Goal: Information Seeking & Learning: Check status

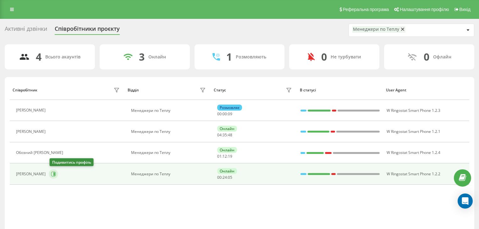
click at [55, 174] on icon at bounding box center [54, 173] width 2 height 3
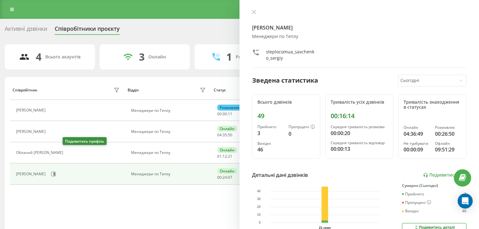
click at [68, 154] on icon at bounding box center [70, 152] width 5 height 5
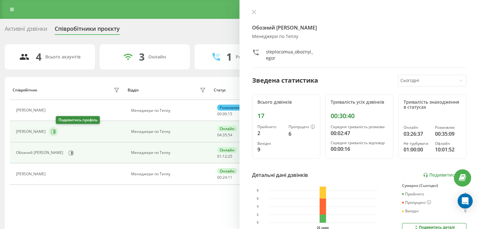
click at [56, 131] on icon at bounding box center [53, 131] width 5 height 5
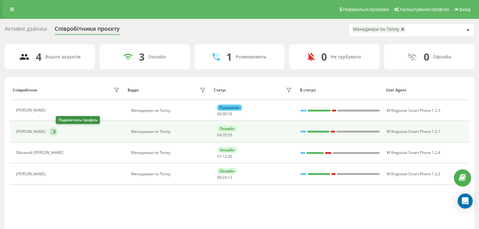
click at [56, 129] on icon at bounding box center [53, 131] width 5 height 5
click at [58, 128] on button at bounding box center [53, 131] width 9 height 9
click at [56, 129] on icon at bounding box center [53, 131] width 5 height 5
click at [58, 129] on button at bounding box center [53, 131] width 9 height 9
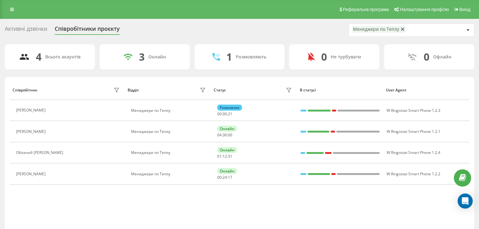
click at [393, 30] on div "Менеджери по Теплу" at bounding box center [376, 29] width 46 height 5
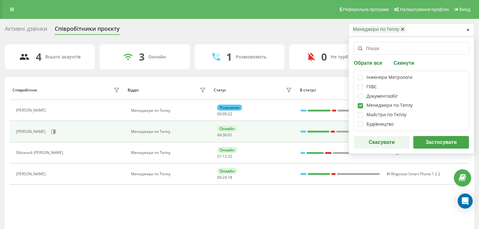
click at [300, 132] on div at bounding box center [303, 132] width 6 height 8
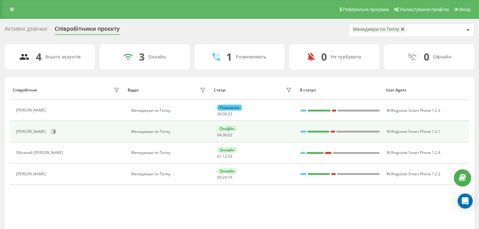
click at [227, 125] on td "Онлайн 04 : 36 : 02" at bounding box center [254, 131] width 86 height 21
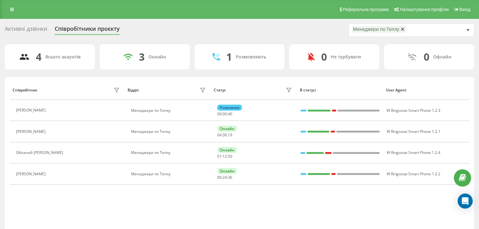
click at [120, 204] on div "Співробітник Відділ Статус В статусі User Agent [PERSON_NAME] по Теплу Розмовля…" at bounding box center [239, 154] width 459 height 149
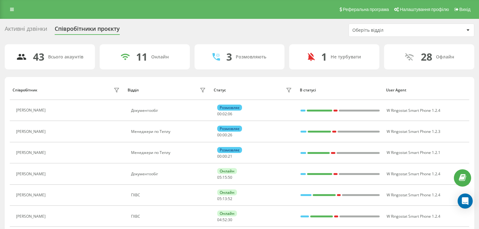
click at [369, 33] on div "Оберіть відділ" at bounding box center [411, 30] width 125 height 13
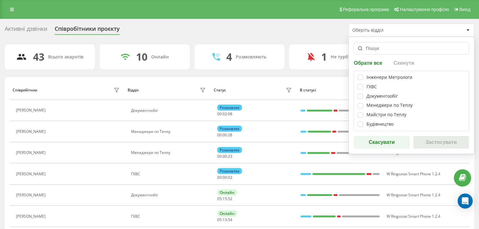
click at [363, 105] on div "Менеджери по Теплу" at bounding box center [410, 105] width 107 height 5
click at [362, 103] on label at bounding box center [359, 103] width 5 height 0
checkbox input "true"
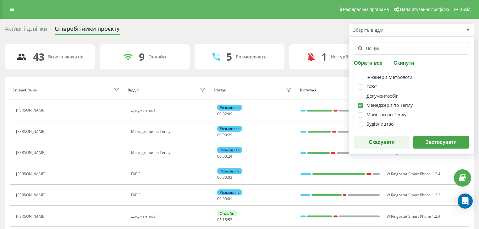
click at [420, 139] on button "Застосувати" at bounding box center [441, 142] width 56 height 13
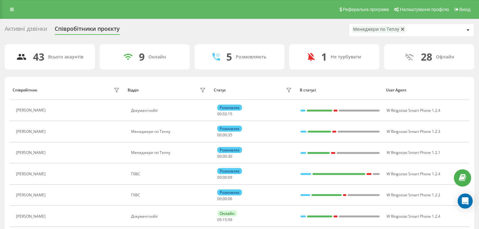
click at [383, 30] on div "Менеджери по Теплу" at bounding box center [376, 29] width 46 height 5
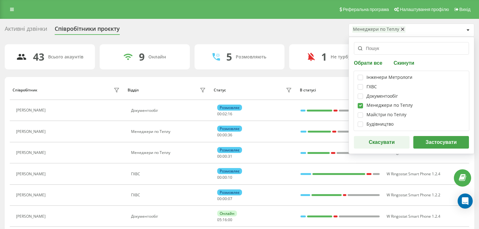
click at [363, 103] on label at bounding box center [359, 103] width 5 height 0
click at [360, 103] on label at bounding box center [359, 103] width 5 height 0
checkbox input "true"
click at [434, 141] on button "Застосувати" at bounding box center [441, 142] width 56 height 13
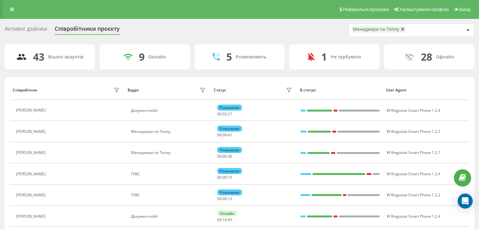
drag, startPoint x: 400, startPoint y: 30, endPoint x: 394, endPoint y: 41, distance: 12.6
click at [400, 30] on button at bounding box center [402, 29] width 4 height 4
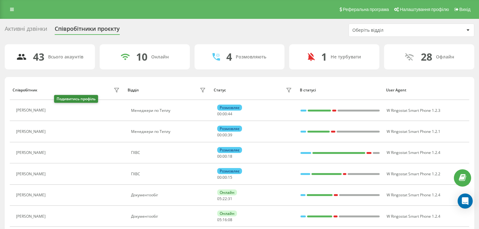
click at [55, 111] on icon at bounding box center [52, 110] width 5 height 5
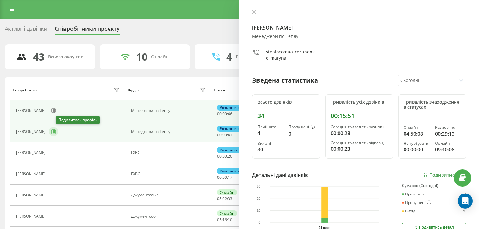
click at [56, 133] on icon at bounding box center [53, 131] width 5 height 5
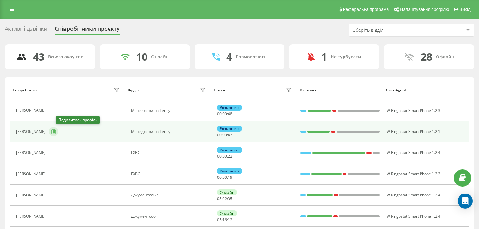
click at [55, 132] on icon at bounding box center [54, 131] width 2 height 3
click at [56, 133] on icon at bounding box center [53, 131] width 5 height 5
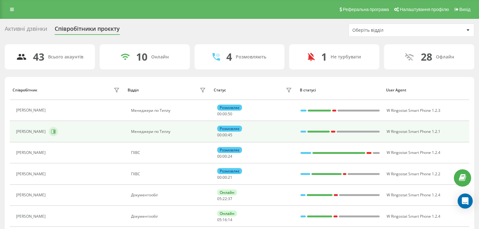
click at [56, 134] on icon at bounding box center [53, 131] width 5 height 5
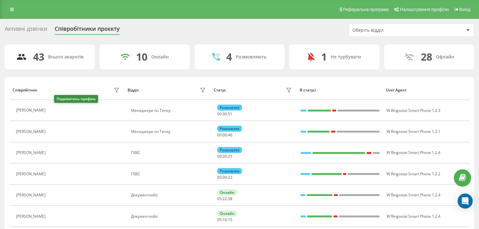
click at [55, 109] on icon at bounding box center [52, 110] width 5 height 5
click at [56, 128] on button at bounding box center [53, 132] width 8 height 9
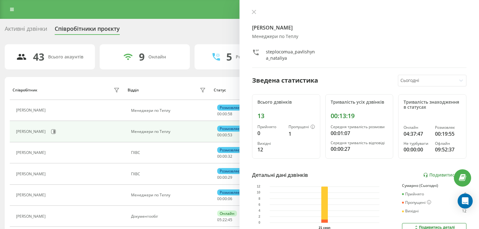
click at [252, 12] on icon at bounding box center [254, 12] width 4 height 4
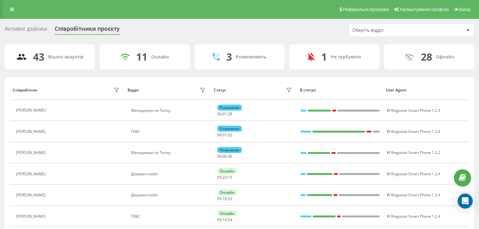
click at [61, 27] on div "Співробітники проєкту" at bounding box center [87, 30] width 65 height 10
click at [387, 33] on div "Оберіть відділ" at bounding box center [389, 30] width 75 height 5
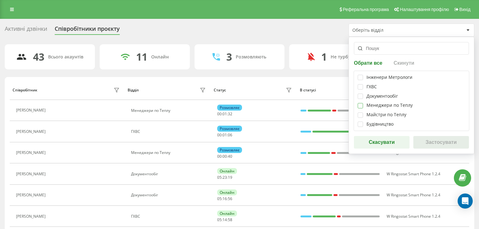
click at [358, 103] on label at bounding box center [359, 103] width 5 height 0
checkbox input "true"
click at [432, 140] on button "Застосувати" at bounding box center [441, 142] width 56 height 13
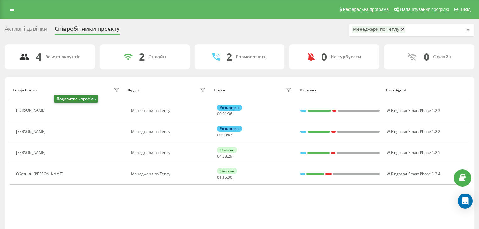
click at [55, 112] on icon at bounding box center [52, 110] width 5 height 5
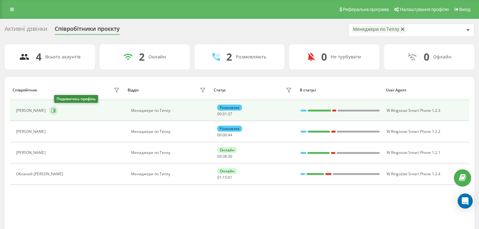
click at [58, 113] on button at bounding box center [53, 110] width 9 height 9
click at [58, 112] on button at bounding box center [53, 110] width 9 height 9
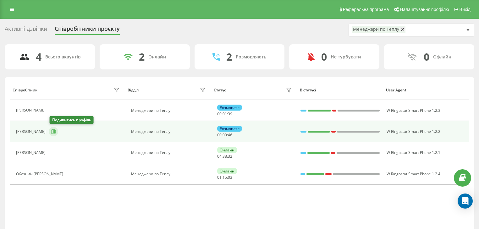
click at [55, 132] on icon at bounding box center [54, 131] width 2 height 3
click at [56, 132] on icon at bounding box center [53, 131] width 5 height 5
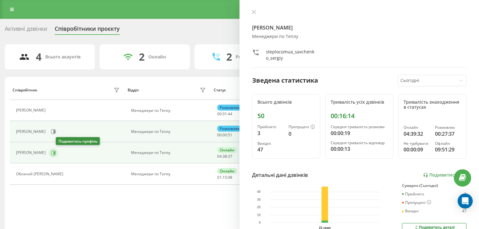
click at [56, 154] on icon at bounding box center [53, 152] width 5 height 5
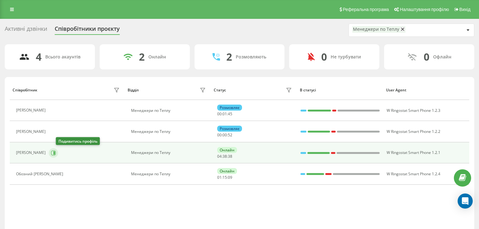
click at [56, 152] on icon at bounding box center [53, 152] width 5 height 5
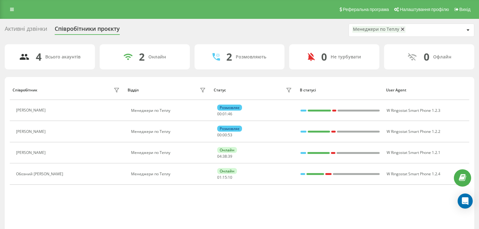
click at [66, 175] on button at bounding box center [70, 174] width 8 height 9
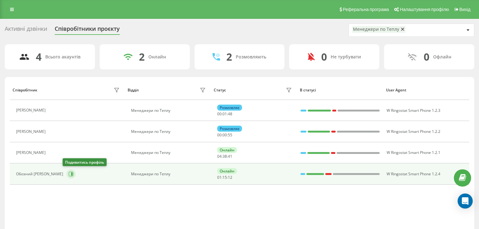
click at [69, 173] on icon at bounding box center [71, 174] width 5 height 5
click at [68, 173] on icon at bounding box center [70, 174] width 5 height 5
click at [71, 172] on icon at bounding box center [72, 173] width 2 height 3
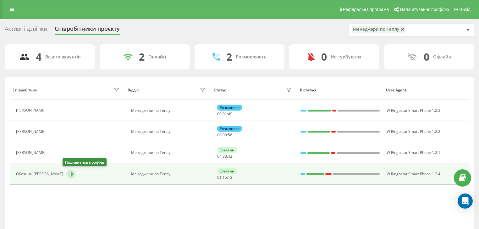
click at [71, 172] on icon at bounding box center [72, 173] width 2 height 3
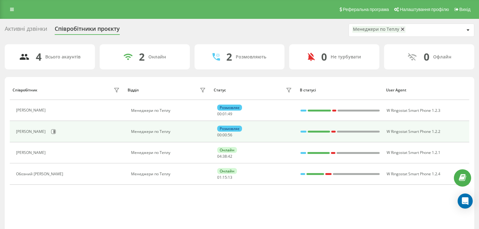
click at [68, 121] on tbody "Резуненко Марина Менеджери по Теплу Розмовляє 00 : 01 : 49 W Ringostat Smart Ph…" at bounding box center [239, 142] width 459 height 85
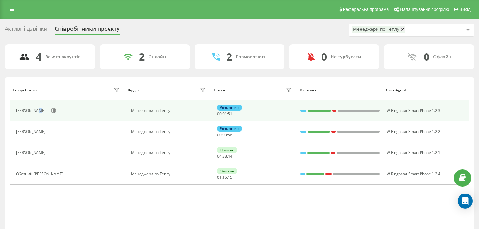
click at [37, 112] on div "[PERSON_NAME]" at bounding box center [31, 110] width 31 height 4
click at [37, 113] on div "[PERSON_NAME]" at bounding box center [68, 110] width 105 height 11
click at [58, 114] on button at bounding box center [53, 110] width 9 height 9
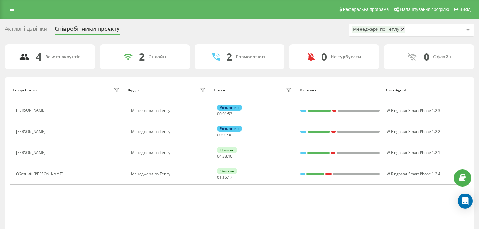
click at [271, 75] on div "4 Всього акаунтів 2 Онлайн 2 Розмовляють 0 Не турбувати 0 Офлайн Співробітник В…" at bounding box center [239, 144] width 469 height 200
drag, startPoint x: 367, startPoint y: 49, endPoint x: 349, endPoint y: 87, distance: 42.3
